Goal: Task Accomplishment & Management: Use online tool/utility

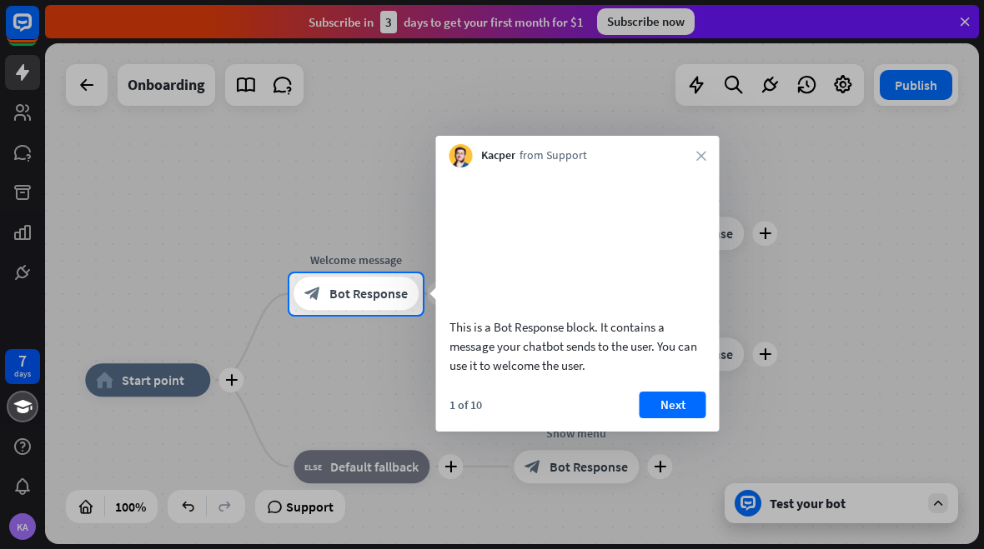
click at [665, 414] on button "Next" at bounding box center [672, 405] width 67 height 27
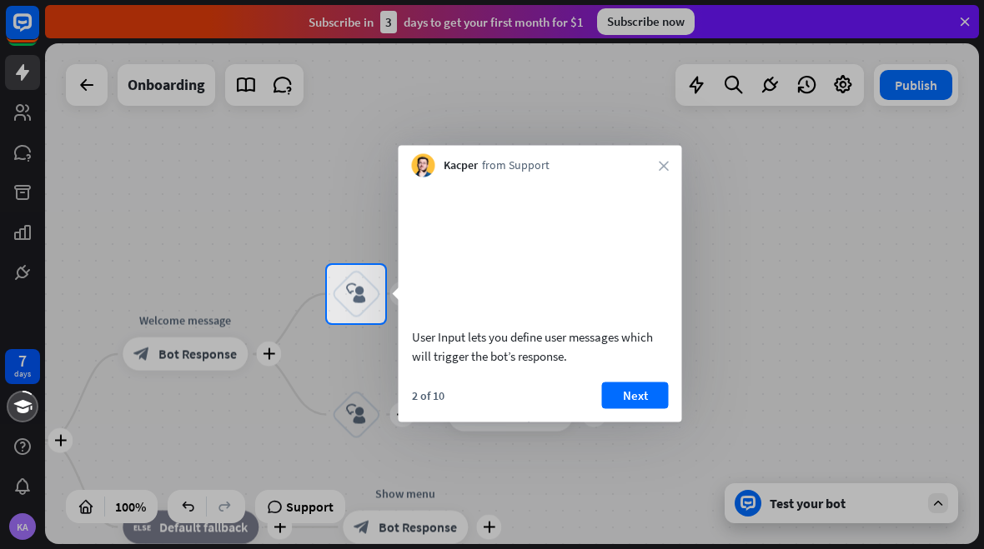
click at [618, 409] on button "Next" at bounding box center [635, 395] width 67 height 27
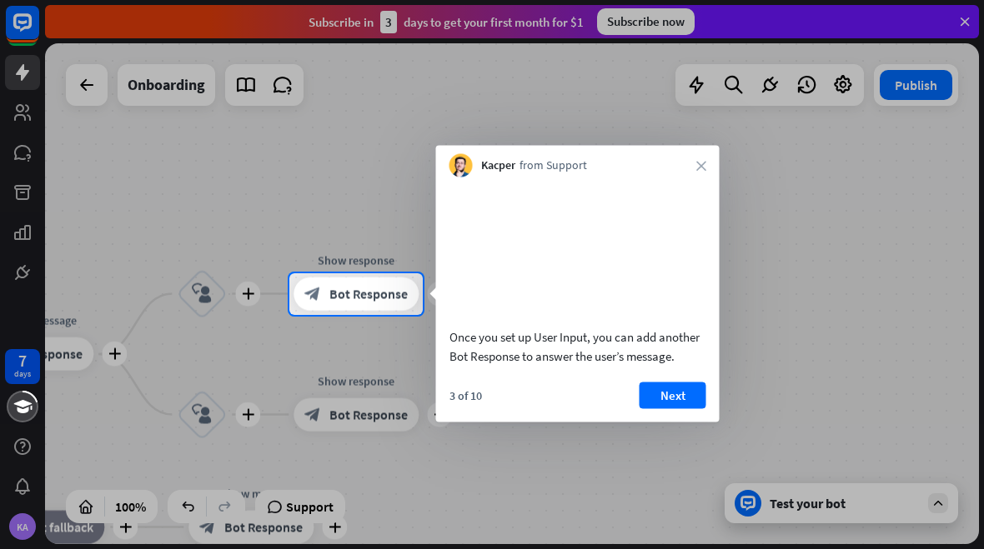
click at [687, 396] on div "Once you set up User Input, you can add another Bot Response to answer the user…" at bounding box center [577, 300] width 283 height 245
click at [680, 409] on button "Next" at bounding box center [672, 395] width 67 height 27
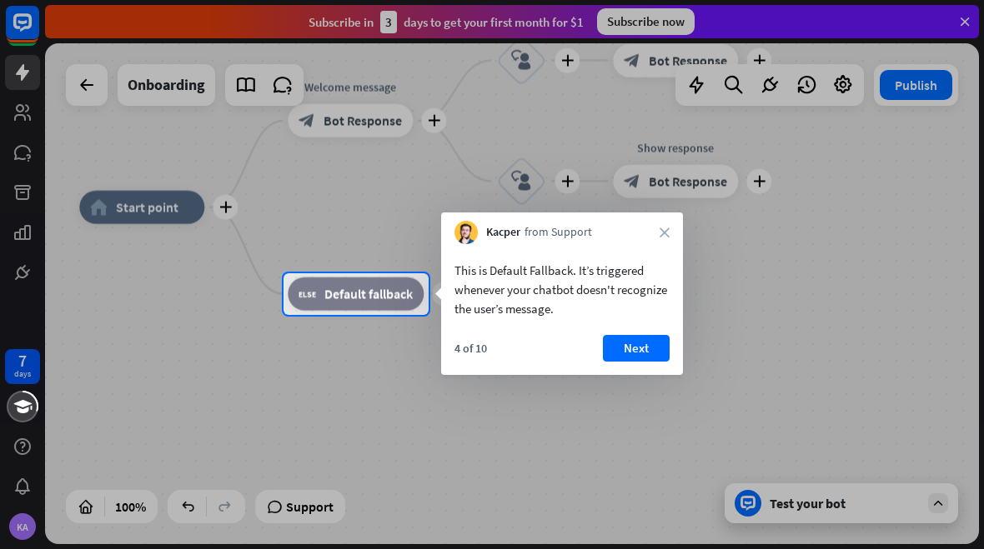
click at [653, 353] on button "Next" at bounding box center [636, 348] width 67 height 27
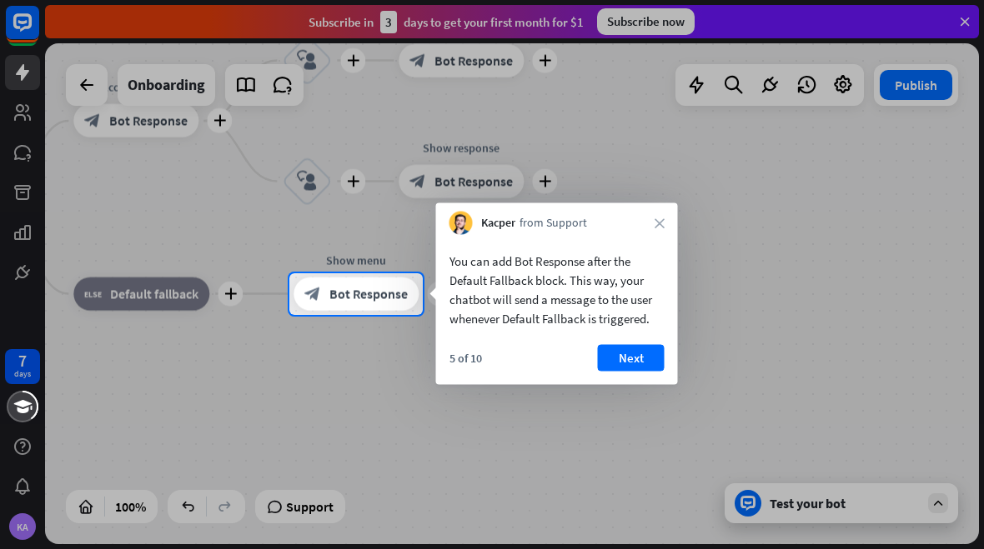
click at [615, 354] on button "Next" at bounding box center [631, 358] width 67 height 27
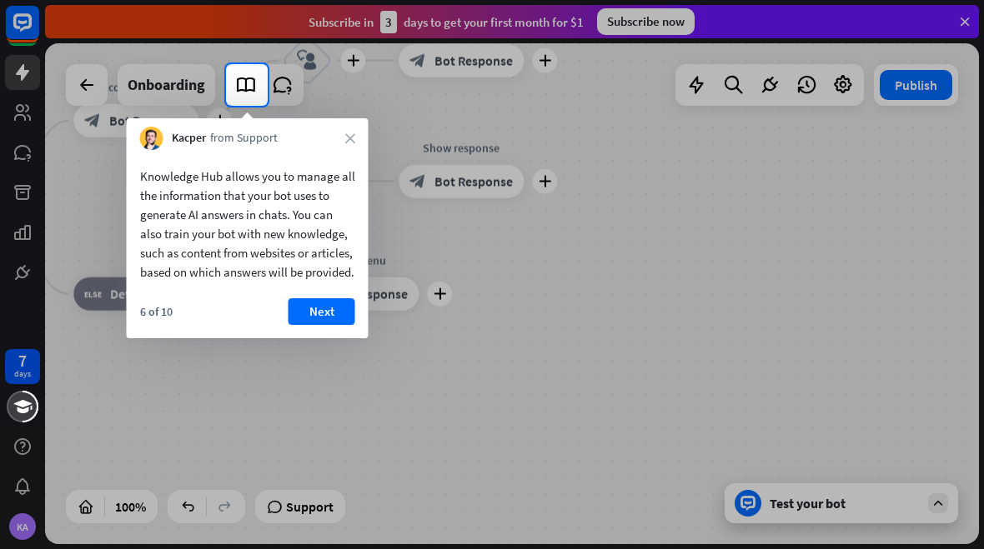
click at [315, 320] on button "Next" at bounding box center [321, 311] width 67 height 27
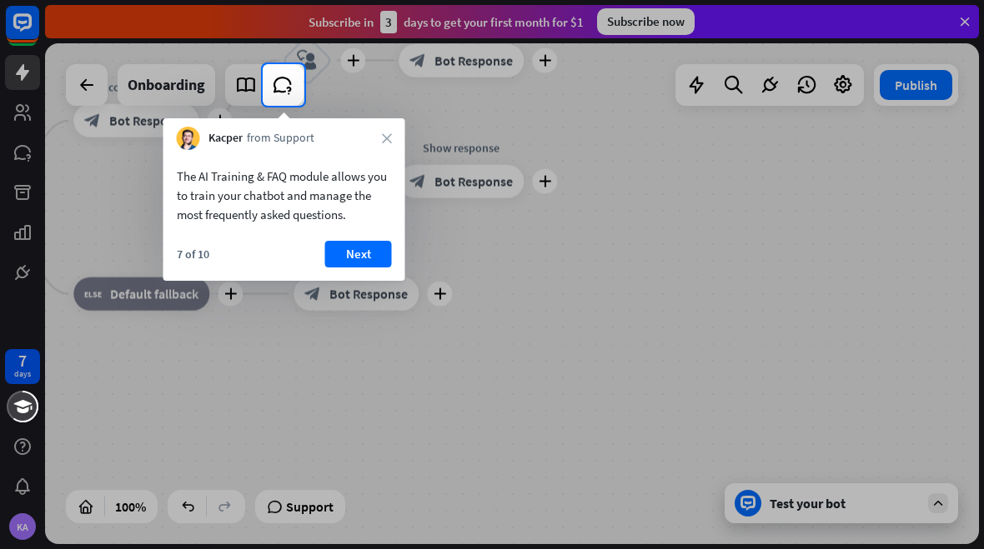
click at [364, 245] on button "Next" at bounding box center [358, 254] width 67 height 27
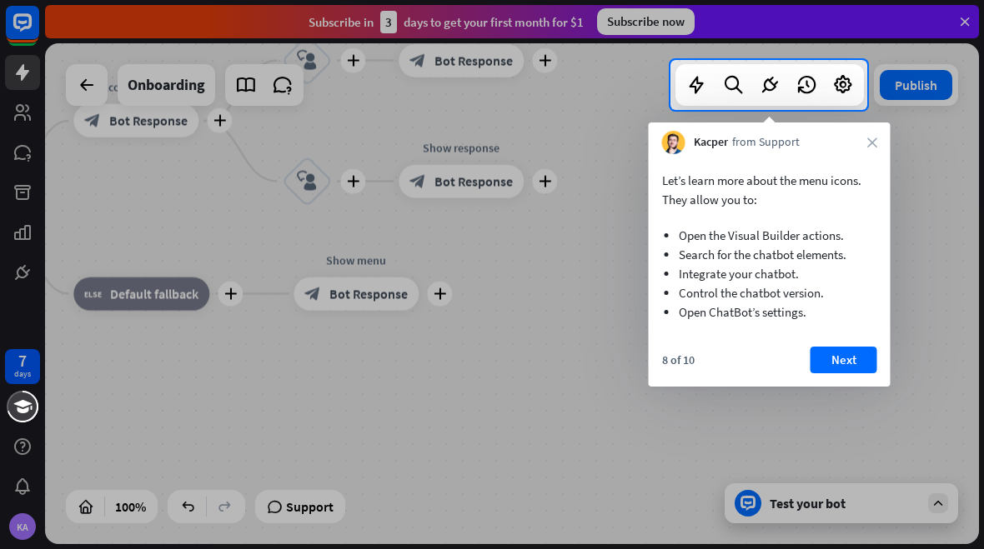
click at [839, 371] on button "Next" at bounding box center [843, 360] width 67 height 27
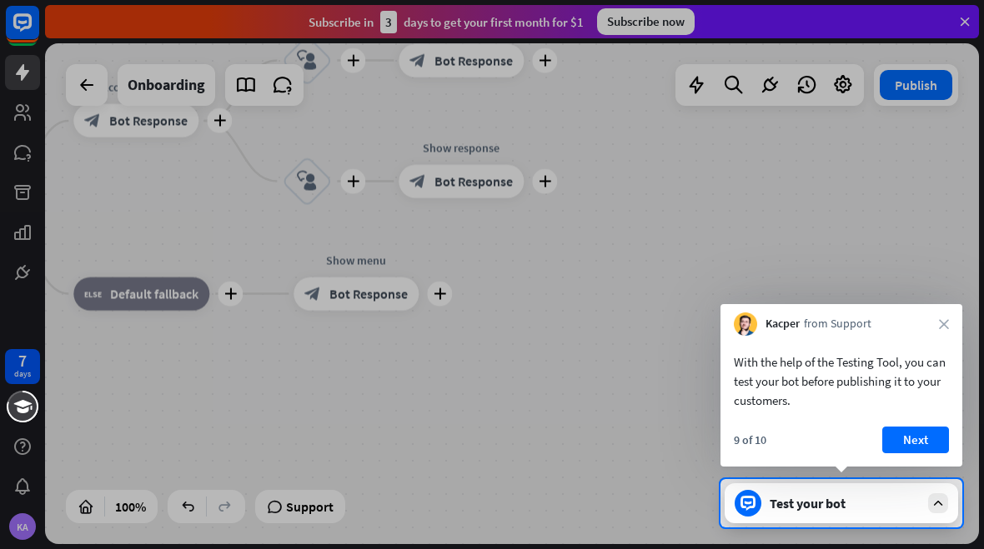
click at [911, 448] on button "Next" at bounding box center [915, 440] width 67 height 27
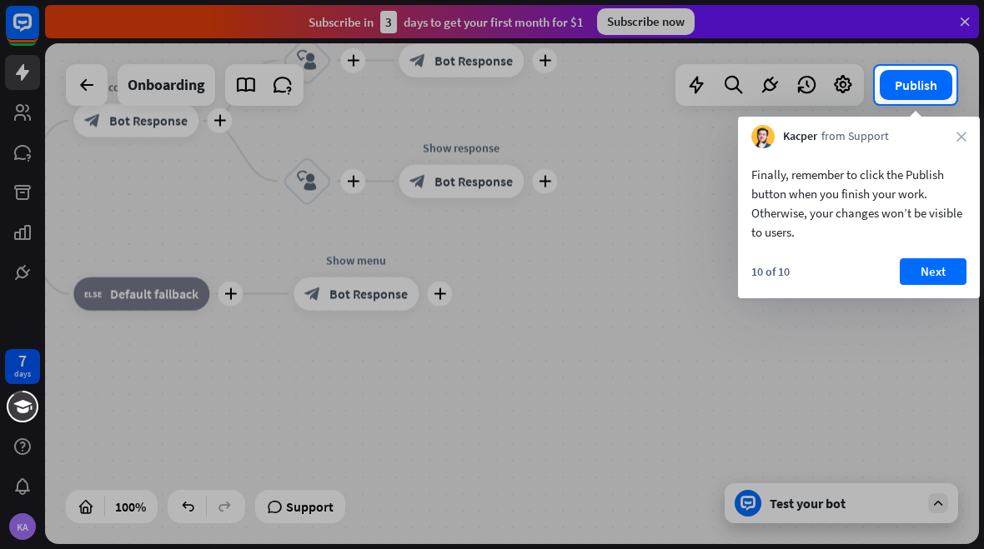
click at [945, 279] on button "Next" at bounding box center [933, 271] width 67 height 27
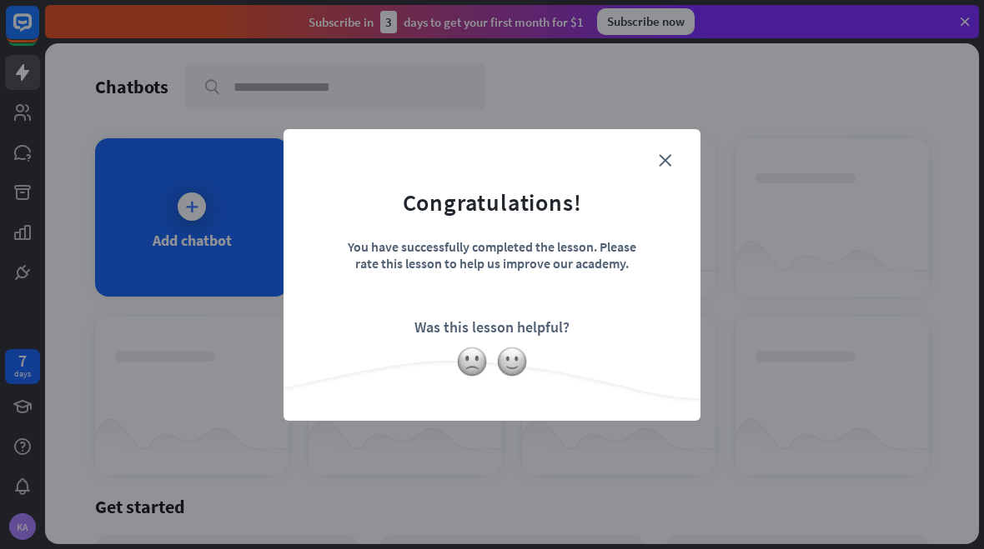
click at [670, 154] on icon "close" at bounding box center [665, 160] width 13 height 13
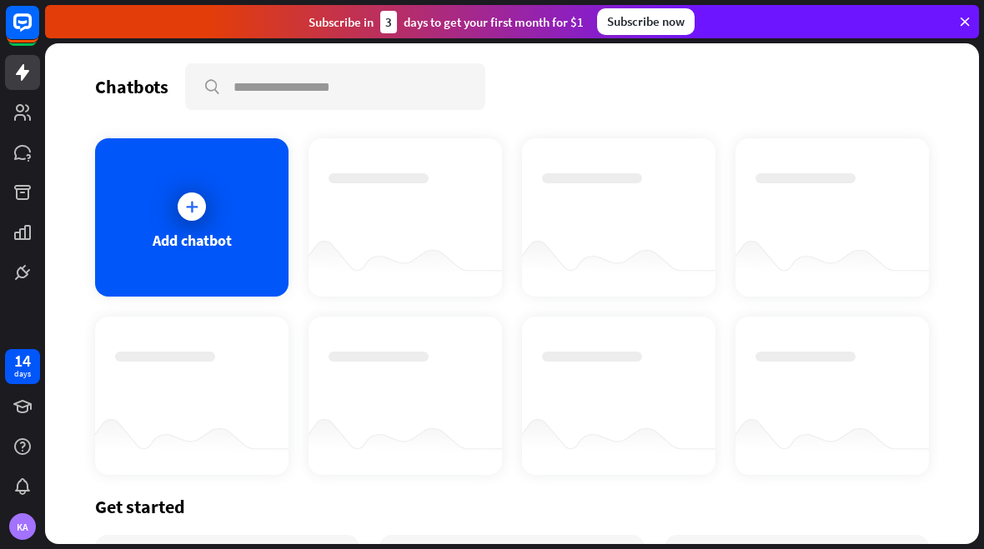
click at [197, 238] on div "Add chatbot" at bounding box center [192, 240] width 79 height 19
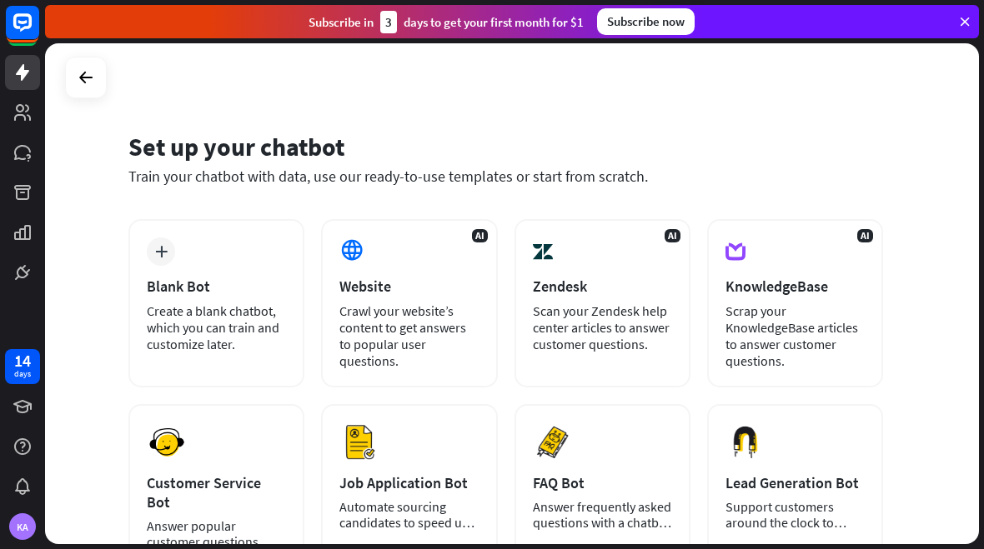
click at [229, 338] on div "Create a blank chatbot, which you can train and customize later." at bounding box center [216, 328] width 139 height 50
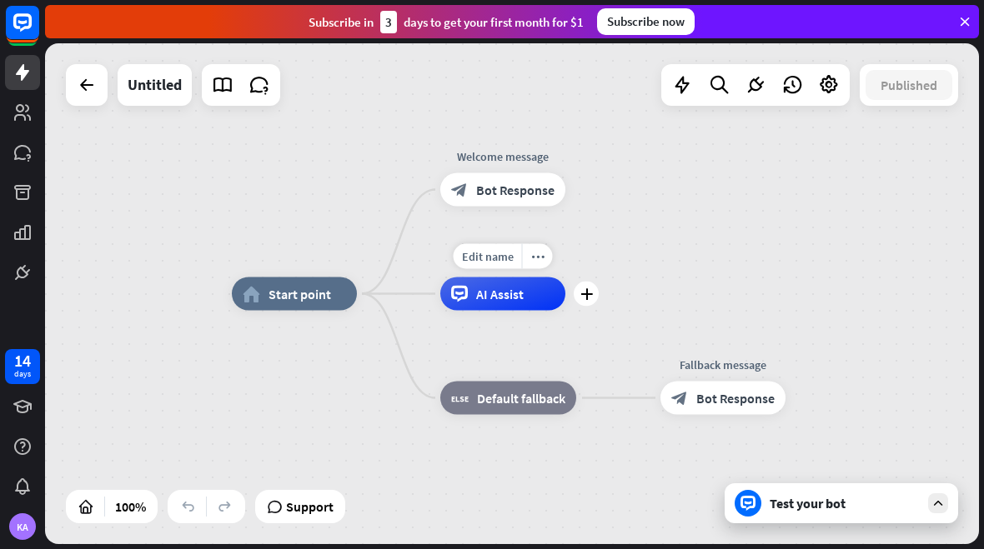
click at [823, 507] on div "Test your bot" at bounding box center [845, 503] width 150 height 17
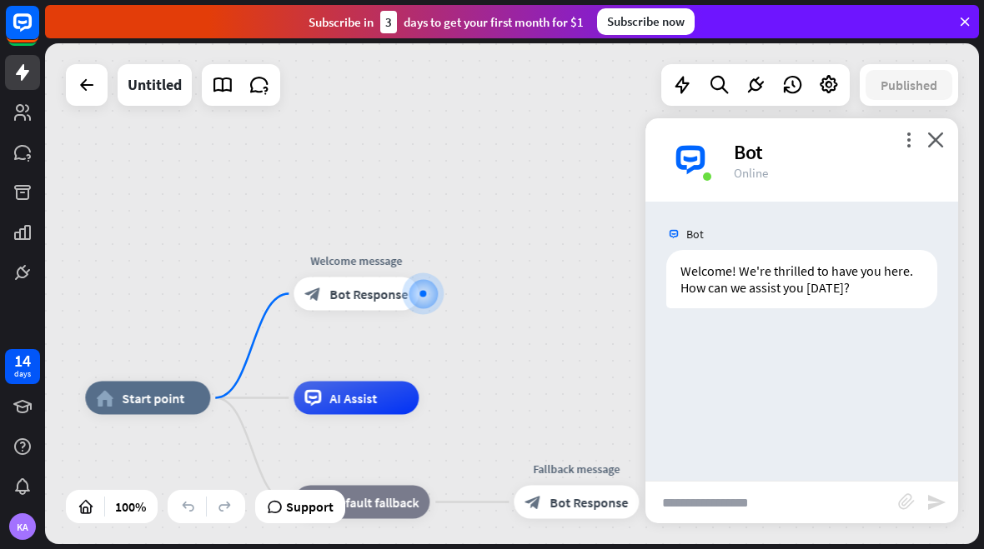
click at [744, 509] on input "text" at bounding box center [771, 503] width 253 height 42
click at [897, 512] on input "text" at bounding box center [771, 503] width 253 height 42
click at [906, 494] on icon "block_attachment" at bounding box center [906, 502] width 17 height 17
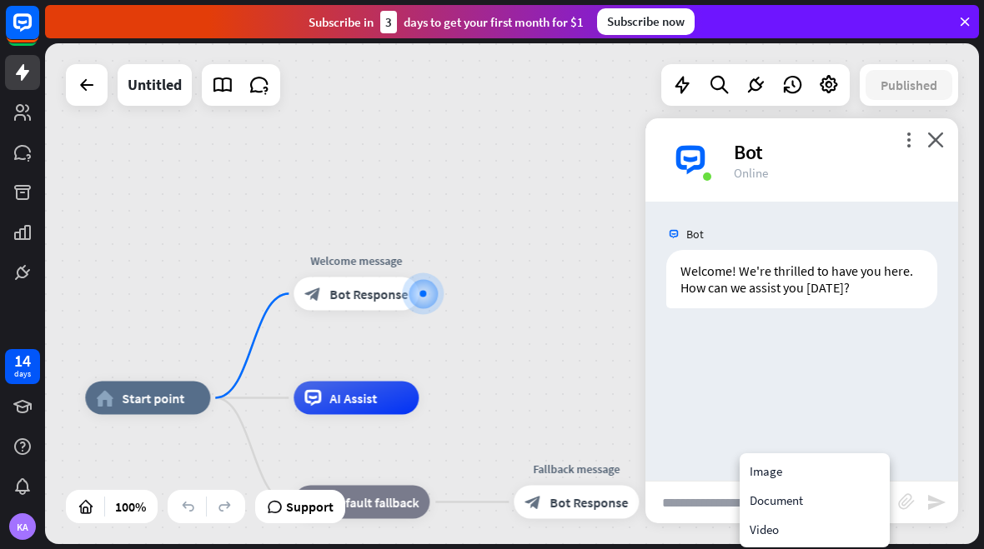
click at [795, 465] on div "Image" at bounding box center [814, 471] width 143 height 29
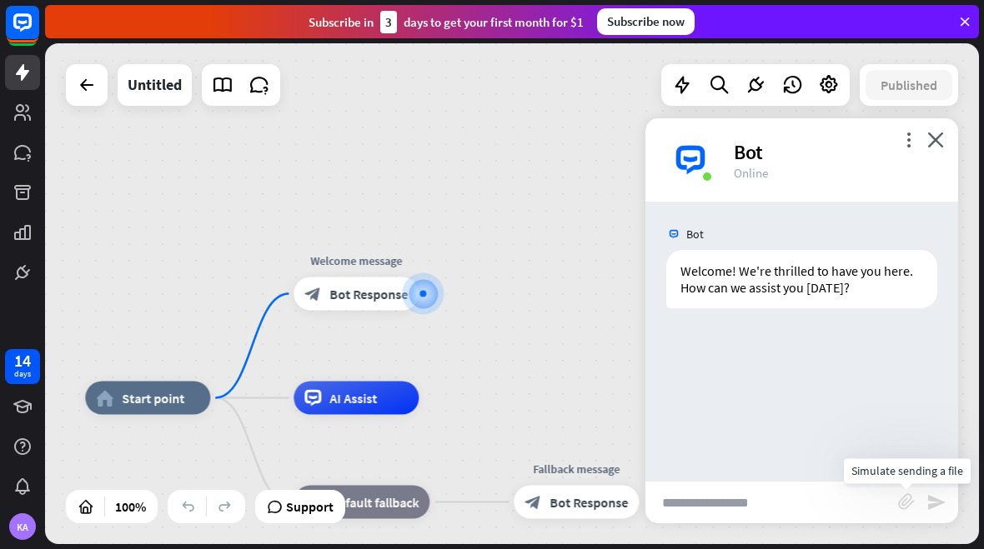
click at [908, 500] on icon "block_attachment" at bounding box center [906, 502] width 17 height 17
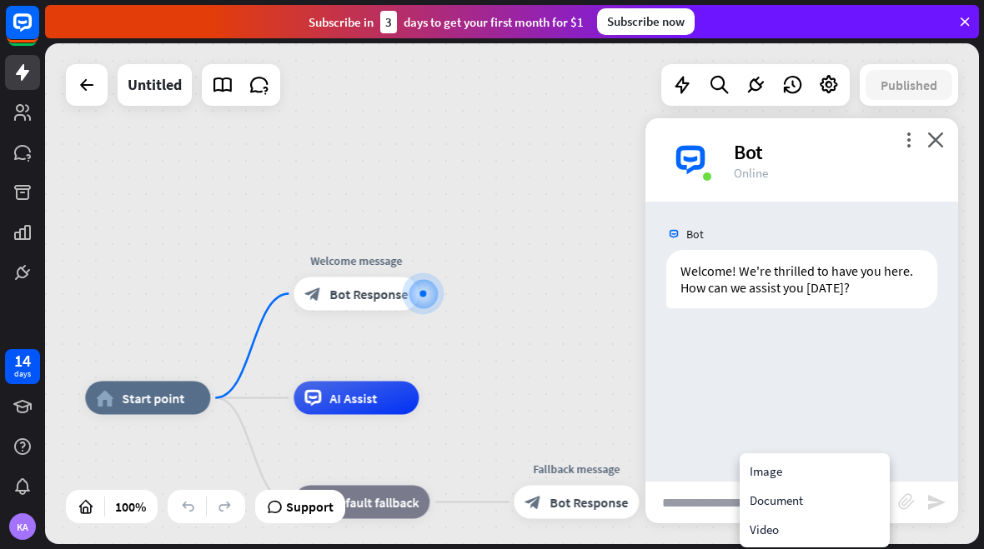
click at [766, 486] on div "Document" at bounding box center [814, 500] width 143 height 29
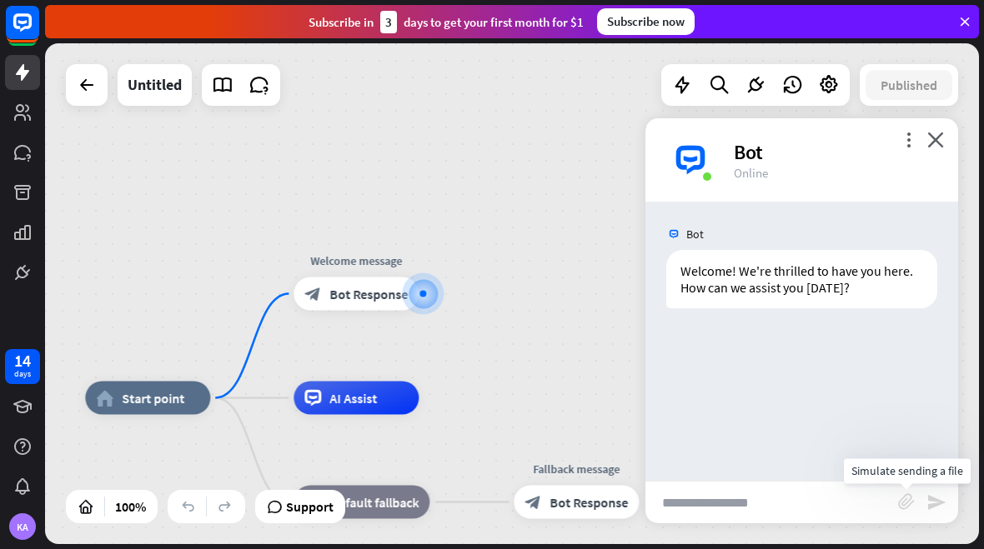
click at [902, 497] on icon "block_attachment" at bounding box center [906, 502] width 17 height 17
